Goal: Task Accomplishment & Management: Use online tool/utility

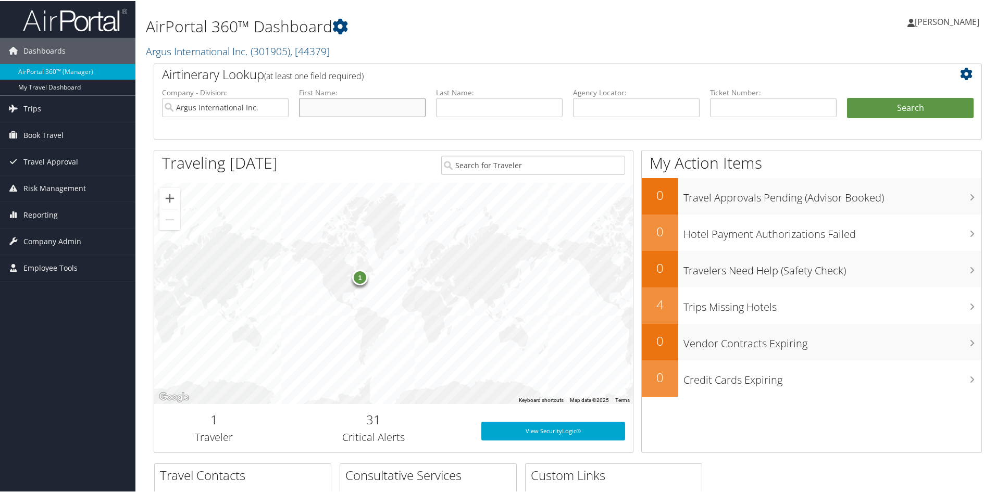
click at [384, 102] on input "text" at bounding box center [362, 106] width 127 height 19
type input "[PERSON_NAME]"
click at [909, 109] on button "Search" at bounding box center [910, 107] width 127 height 21
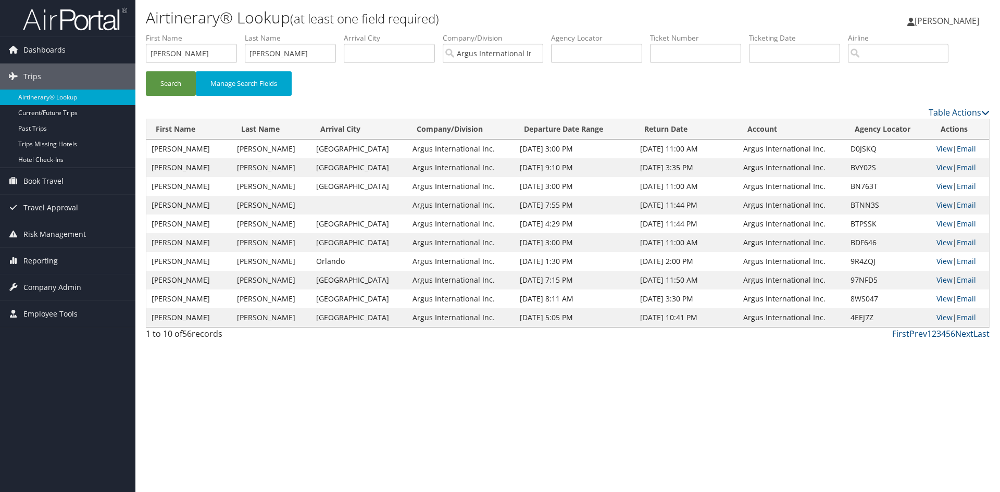
click at [943, 21] on span "[PERSON_NAME]" at bounding box center [946, 20] width 65 height 11
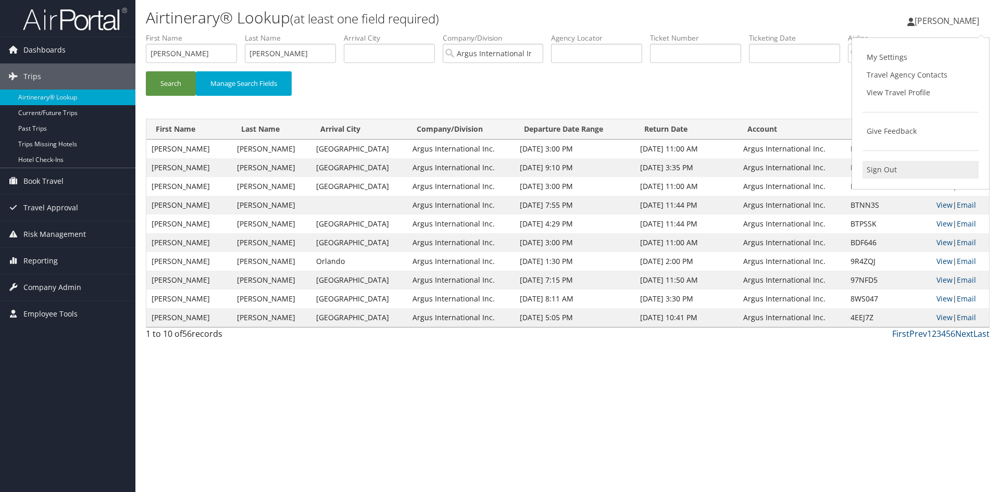
click at [880, 167] on link "Sign Out" at bounding box center [920, 170] width 116 height 18
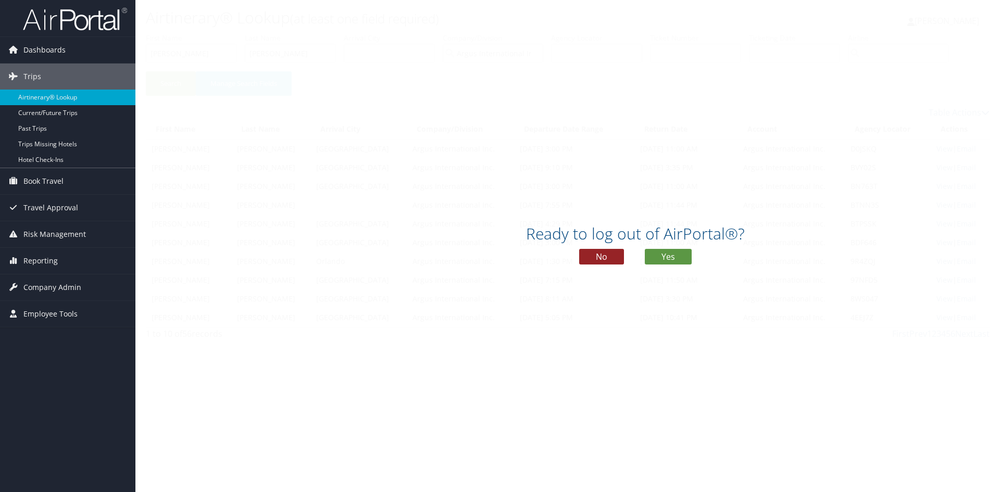
click at [591, 255] on button "No" at bounding box center [601, 257] width 45 height 16
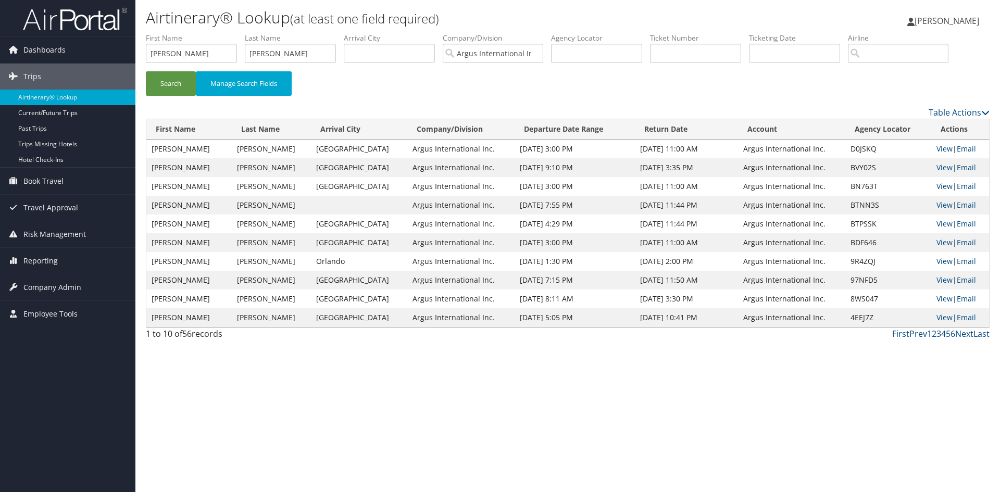
click at [964, 19] on span "[PERSON_NAME]" at bounding box center [946, 20] width 65 height 11
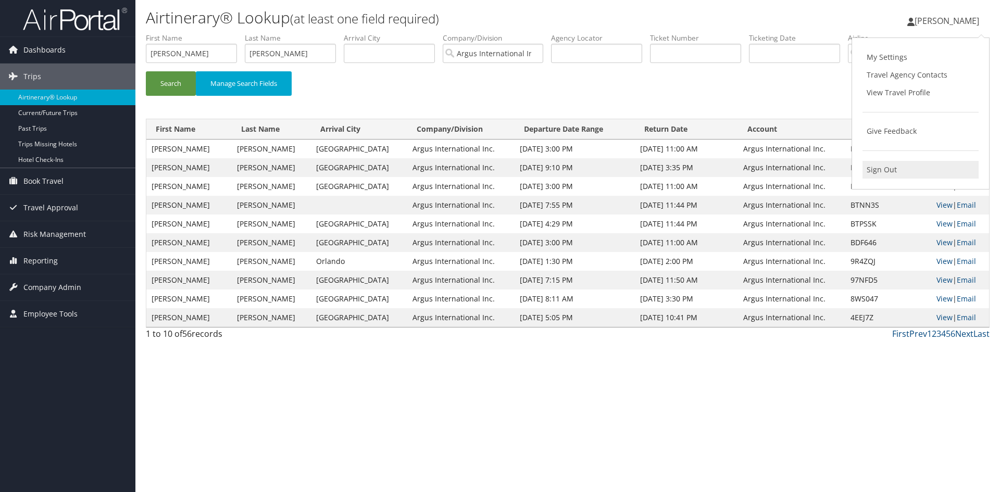
click at [879, 167] on link "Sign Out" at bounding box center [920, 170] width 116 height 18
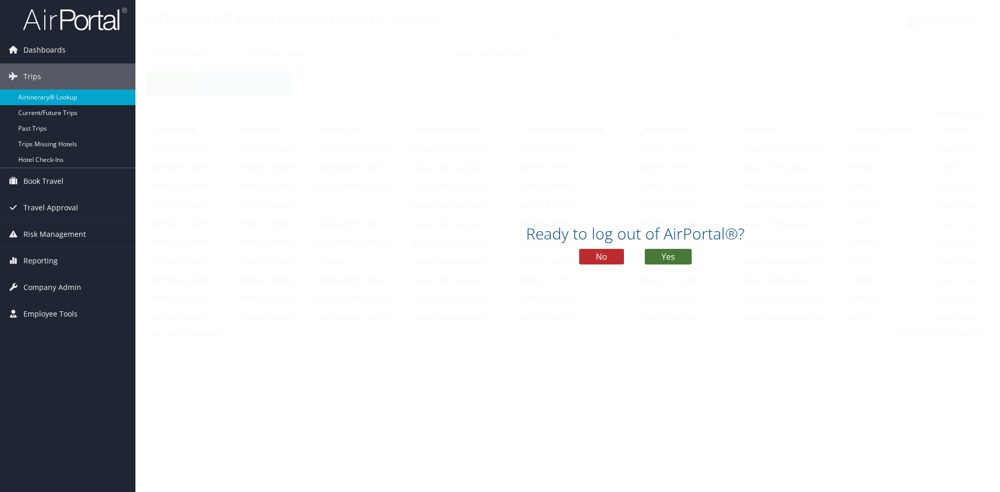
click at [664, 256] on button "Yes" at bounding box center [668, 257] width 47 height 16
